Goal: Task Accomplishment & Management: Manage account settings

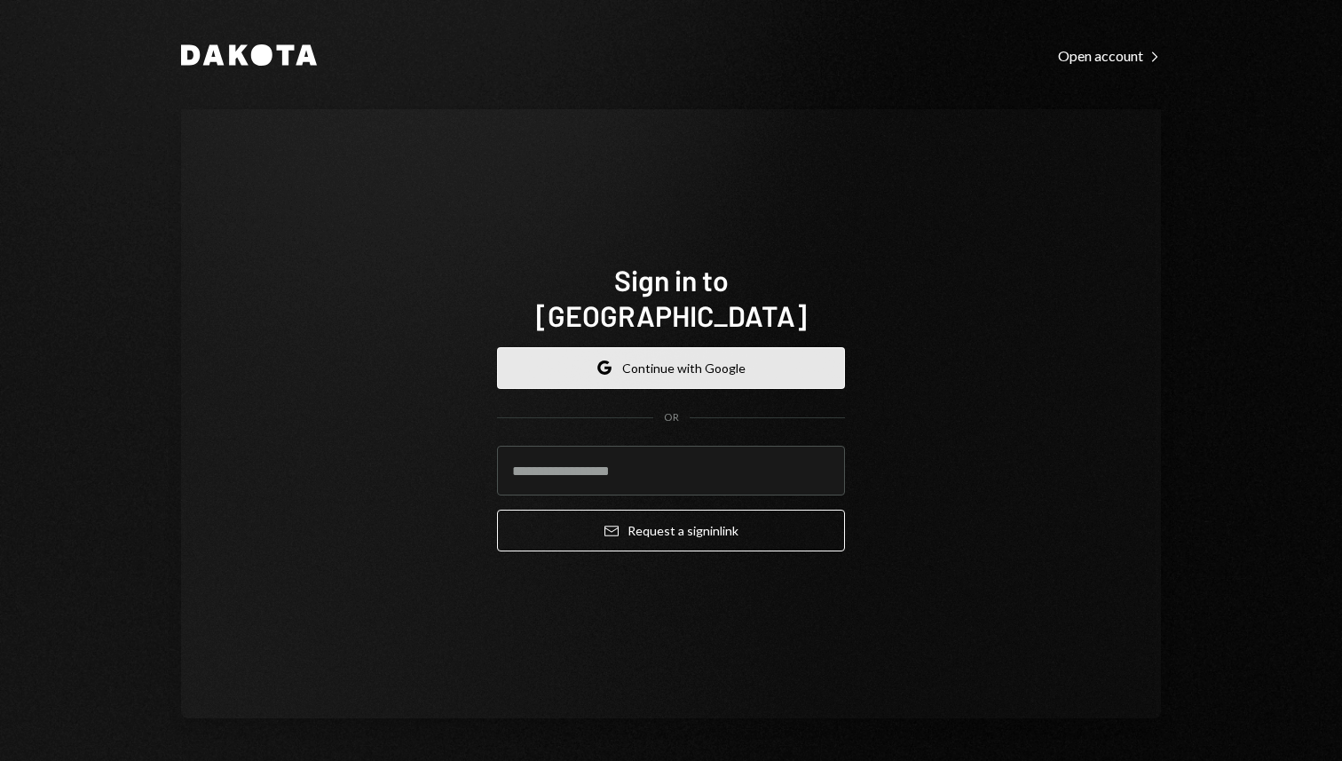
click at [731, 349] on button "Google Continue with Google" at bounding box center [671, 368] width 348 height 42
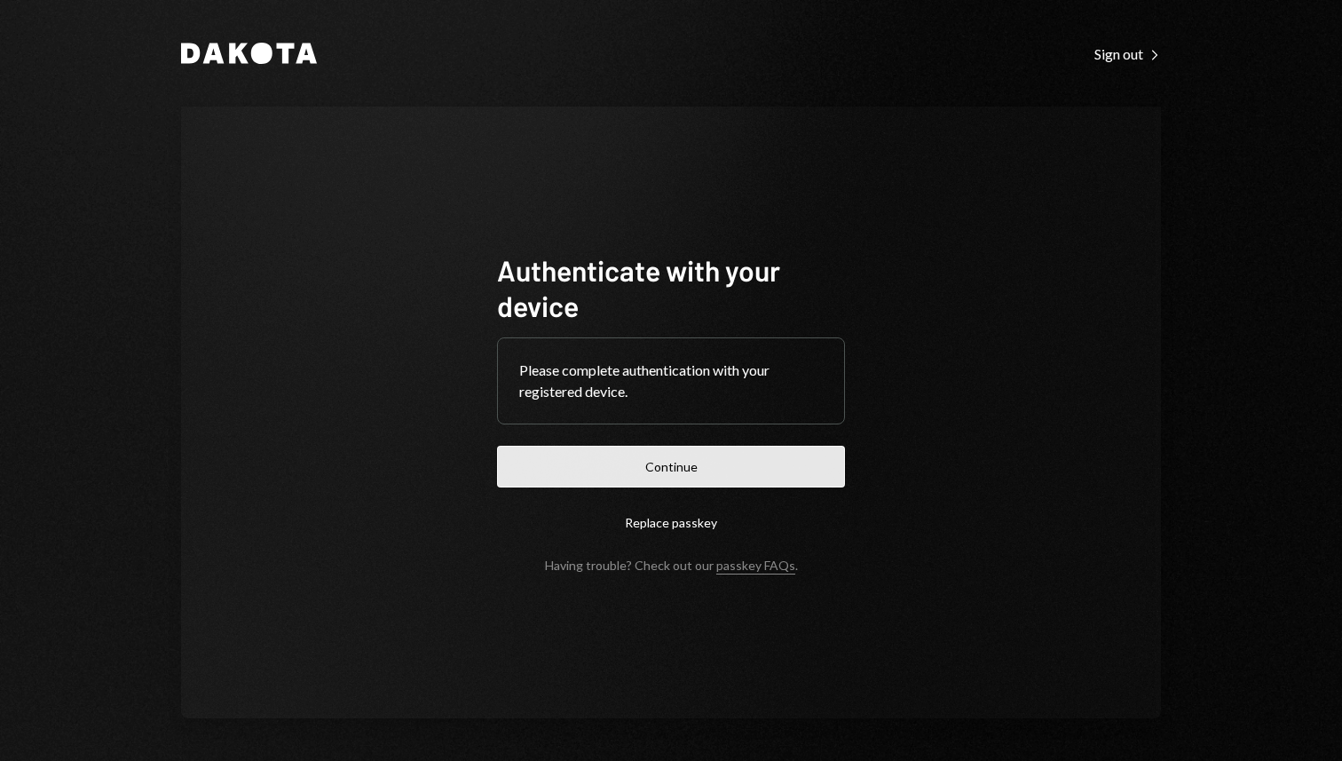
click at [716, 464] on button "Continue" at bounding box center [671, 467] width 348 height 42
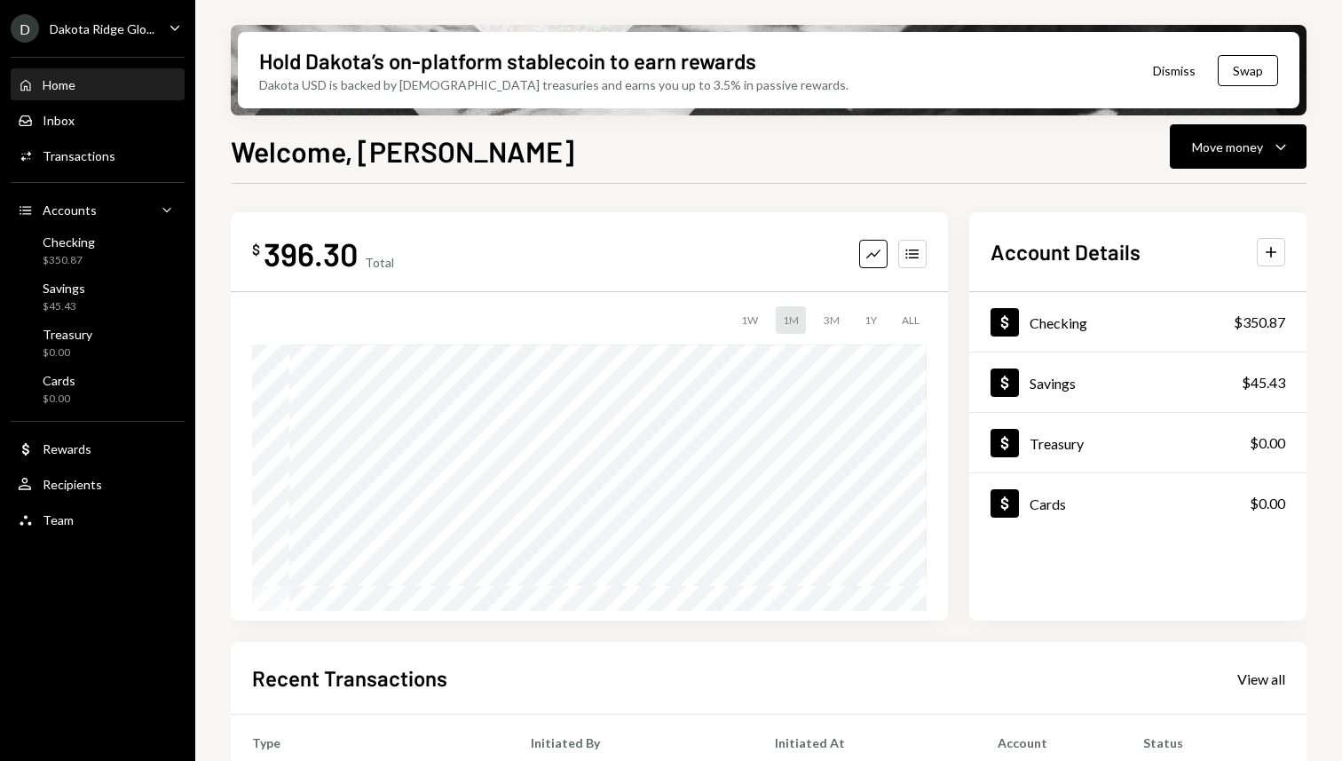
click at [178, 26] on icon "Main" at bounding box center [174, 27] width 9 height 5
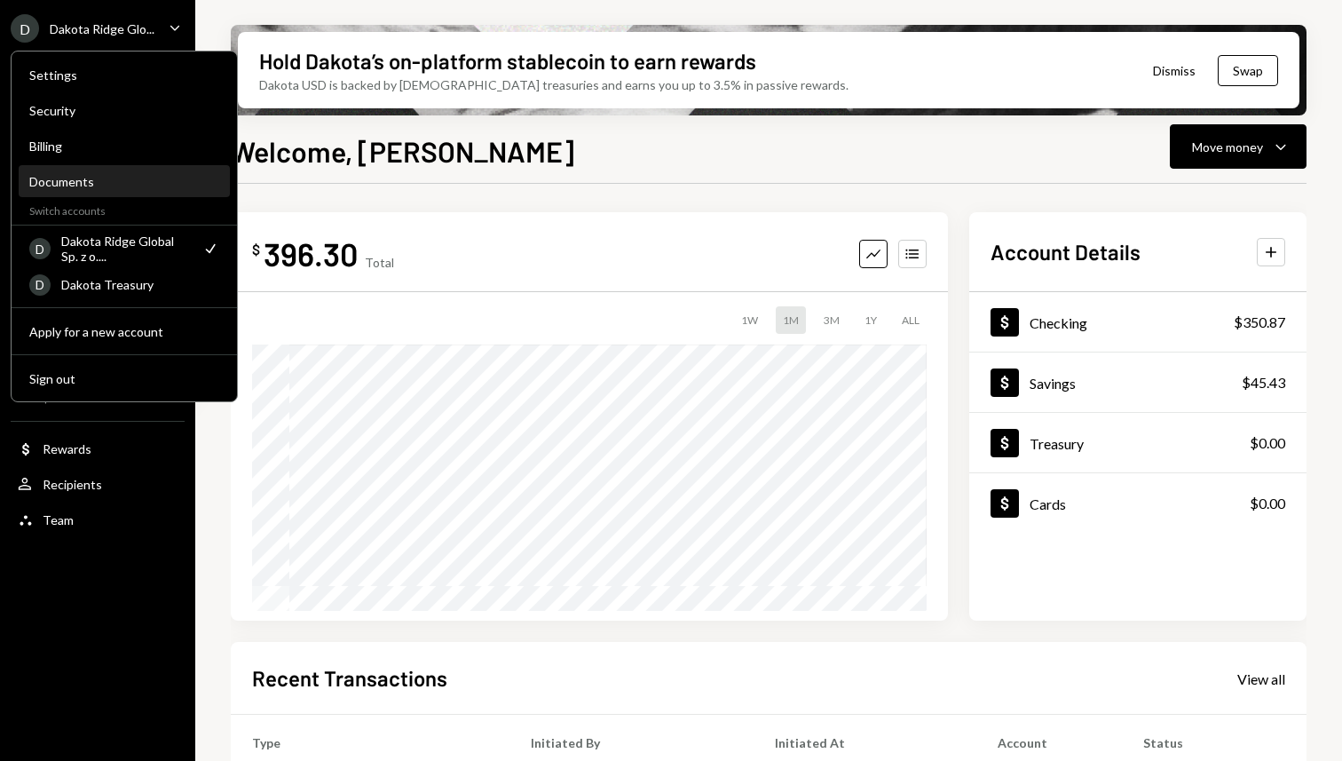
click at [165, 189] on div "Documents" at bounding box center [124, 182] width 190 height 30
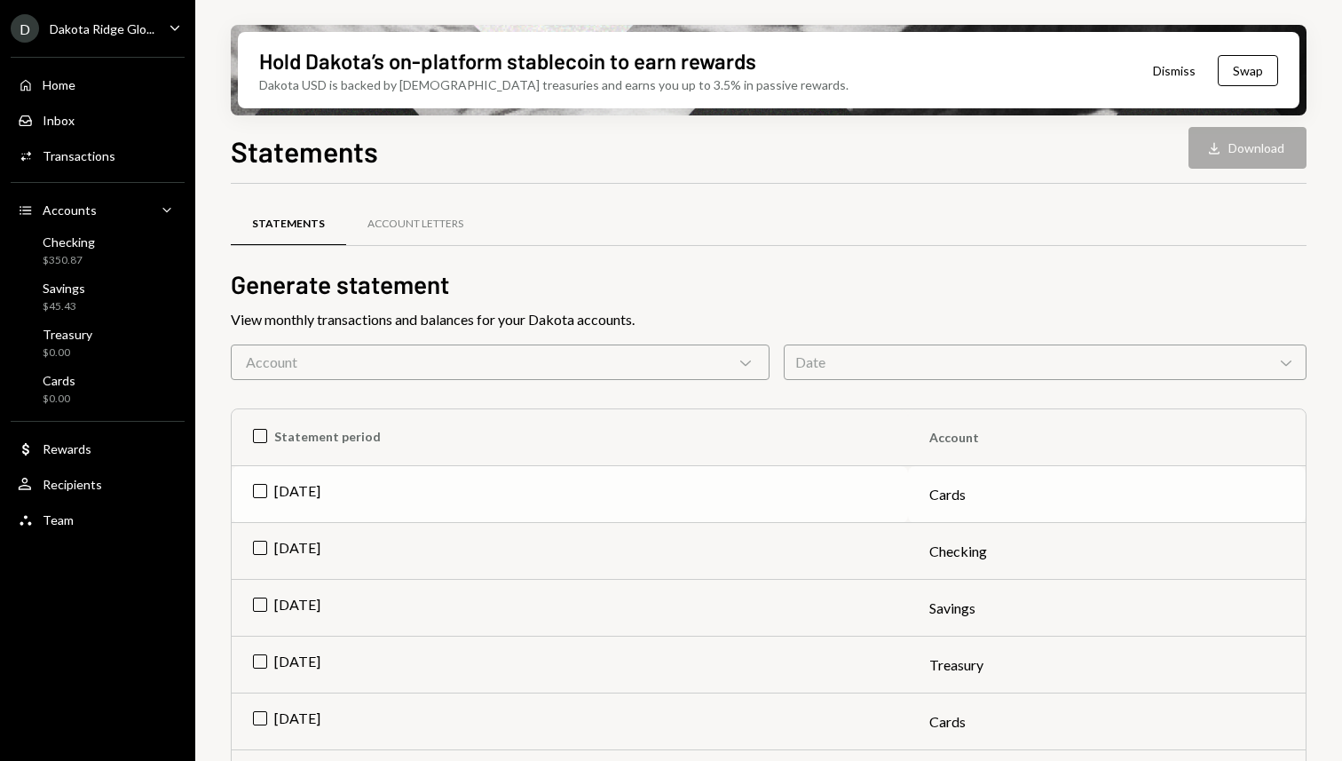
click at [258, 489] on td "[DATE]" at bounding box center [570, 494] width 676 height 57
click at [983, 356] on div "Date Chevron Down" at bounding box center [1045, 362] width 523 height 36
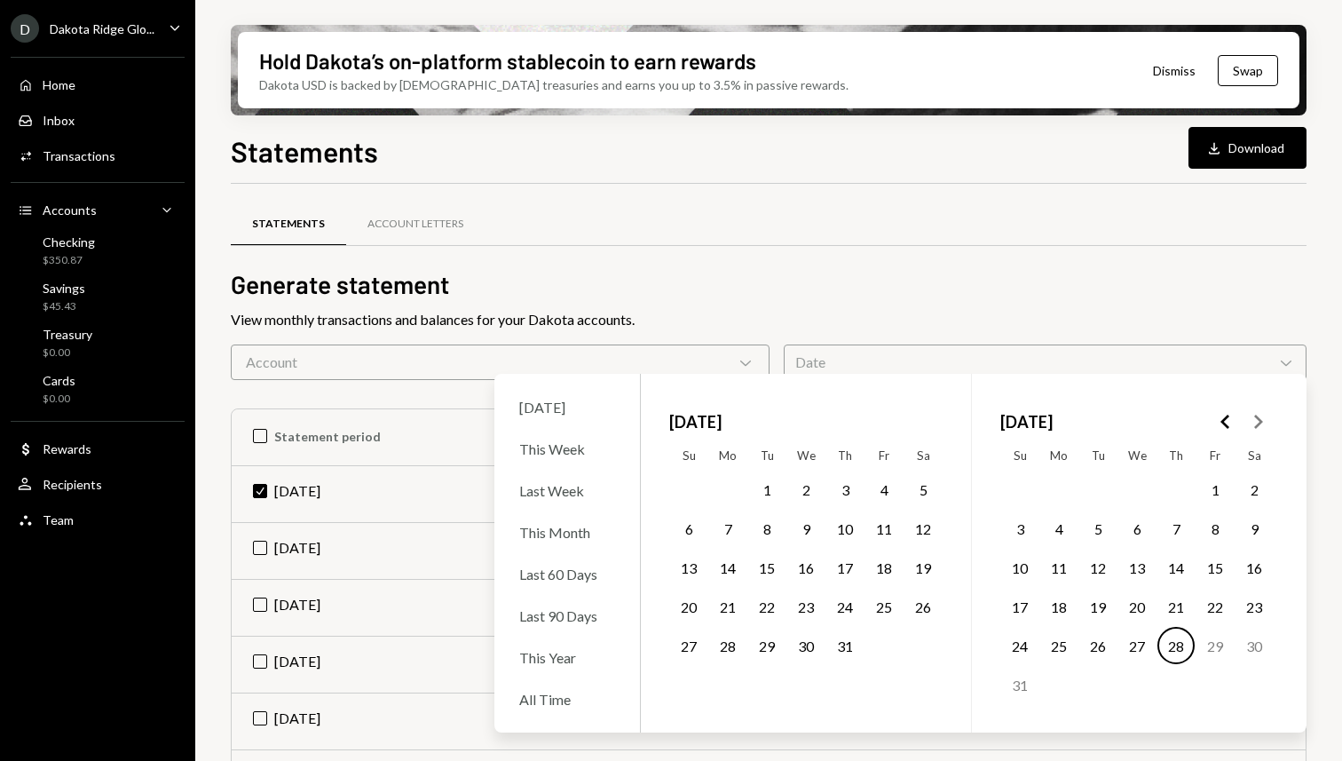
click at [979, 293] on h2 "Generate statement" at bounding box center [769, 284] width 1076 height 35
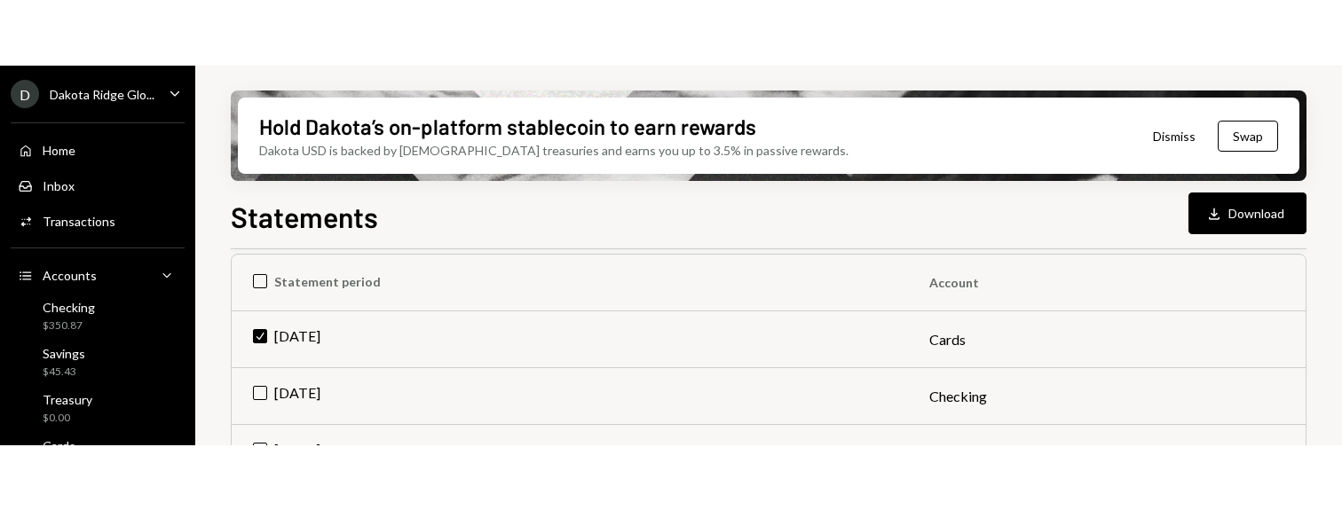
scroll to position [221, 0]
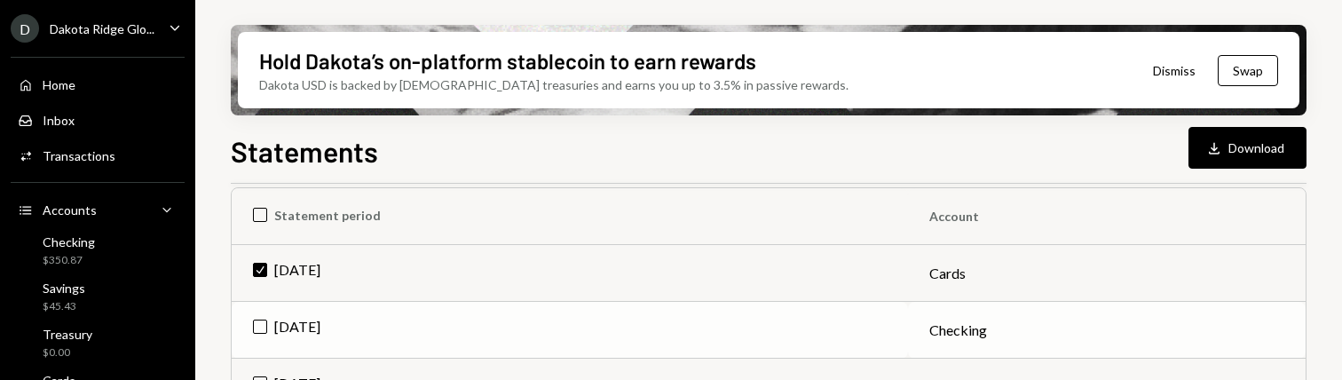
click at [263, 327] on td "[DATE]" at bounding box center [570, 330] width 676 height 57
click at [1261, 147] on button "Download Download (2)" at bounding box center [1239, 148] width 135 height 42
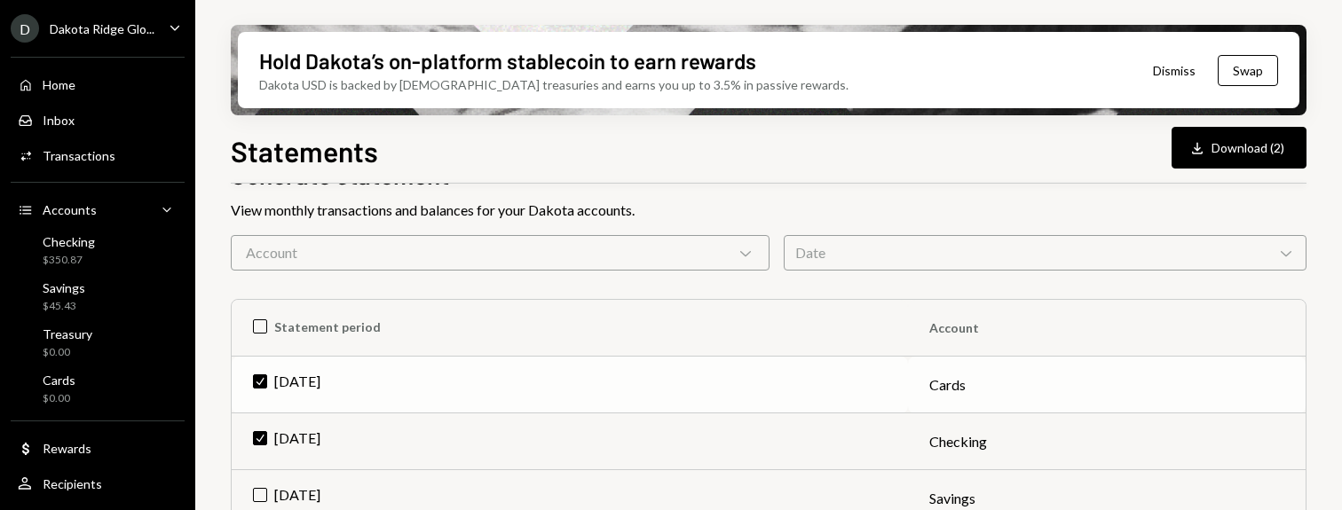
scroll to position [0, 0]
